Goal: Information Seeking & Learning: Learn about a topic

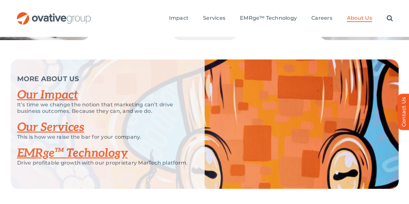
scroll to position [1383, 0]
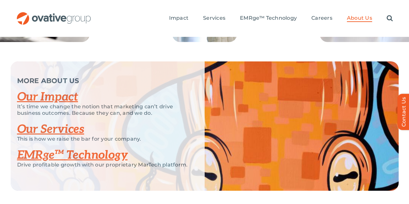
click at [97, 148] on link "EMRge™ Technology" at bounding box center [72, 155] width 110 height 14
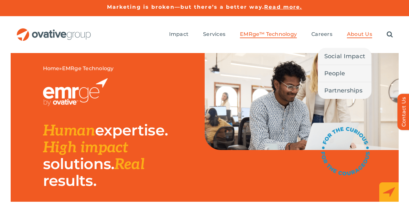
click at [363, 31] on span "About Us" at bounding box center [359, 34] width 25 height 6
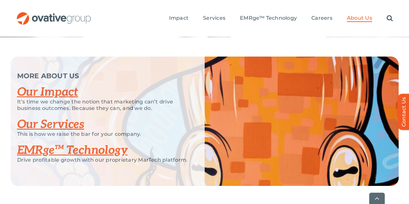
scroll to position [1392, 0]
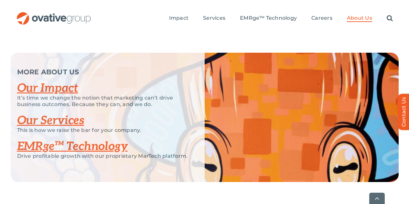
drag, startPoint x: 410, startPoint y: 36, endPoint x: 394, endPoint y: 185, distance: 149.4
click at [44, 81] on link "Our Impact" at bounding box center [47, 88] width 61 height 14
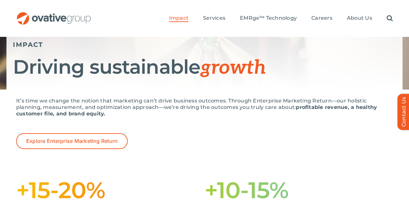
scroll to position [58, 0]
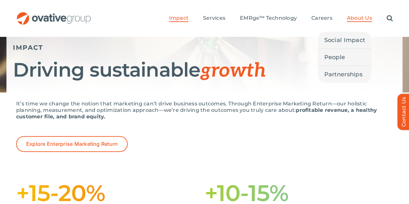
click at [361, 15] on span "About Us" at bounding box center [359, 18] width 25 height 6
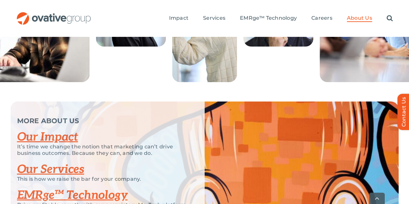
scroll to position [1343, 0]
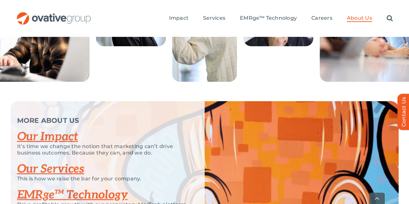
click at [61, 162] on link "Our Services" at bounding box center [50, 169] width 67 height 14
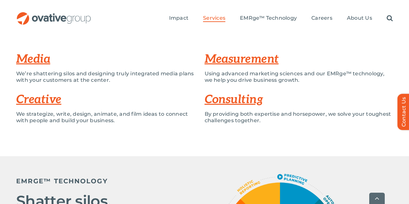
scroll to position [148, 0]
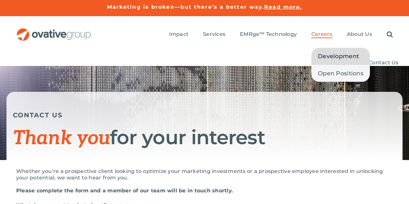
click at [329, 52] on span "Development" at bounding box center [337, 56] width 41 height 9
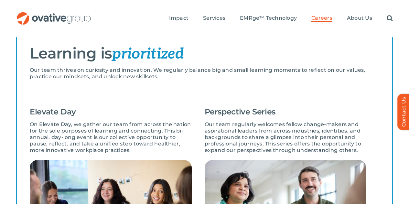
scroll to position [495, 0]
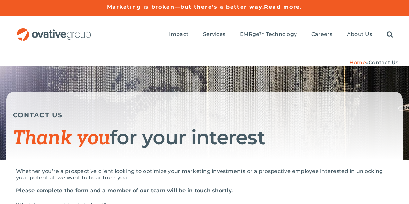
scroll to position [96, 0]
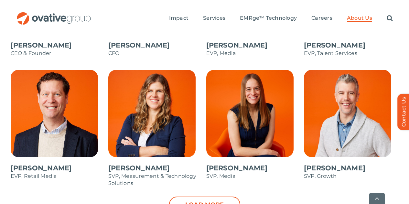
scroll to position [698, 0]
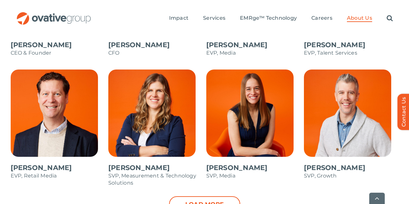
click at [225, 196] on link "Load more" at bounding box center [204, 204] width 71 height 16
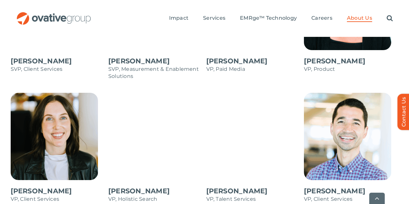
scroll to position [939, 0]
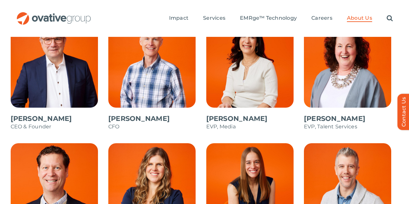
scroll to position [622, 0]
